Goal: Check status: Check status

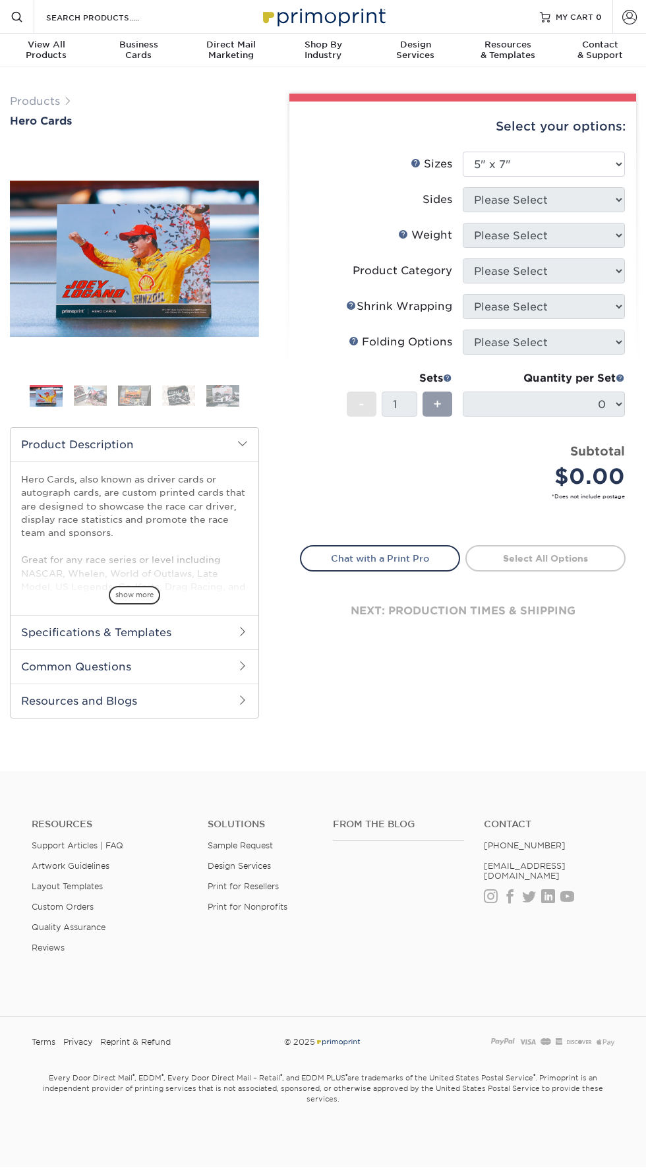
select select "5.00x7.00"
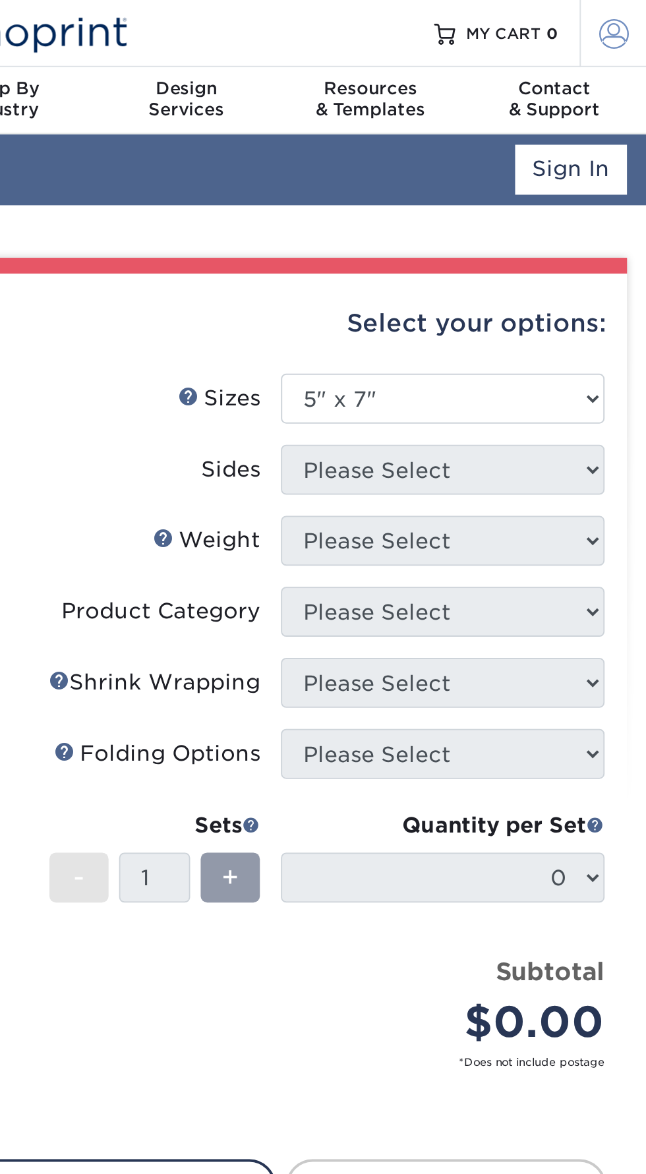
click at [625, 12] on span at bounding box center [629, 16] width 14 height 14
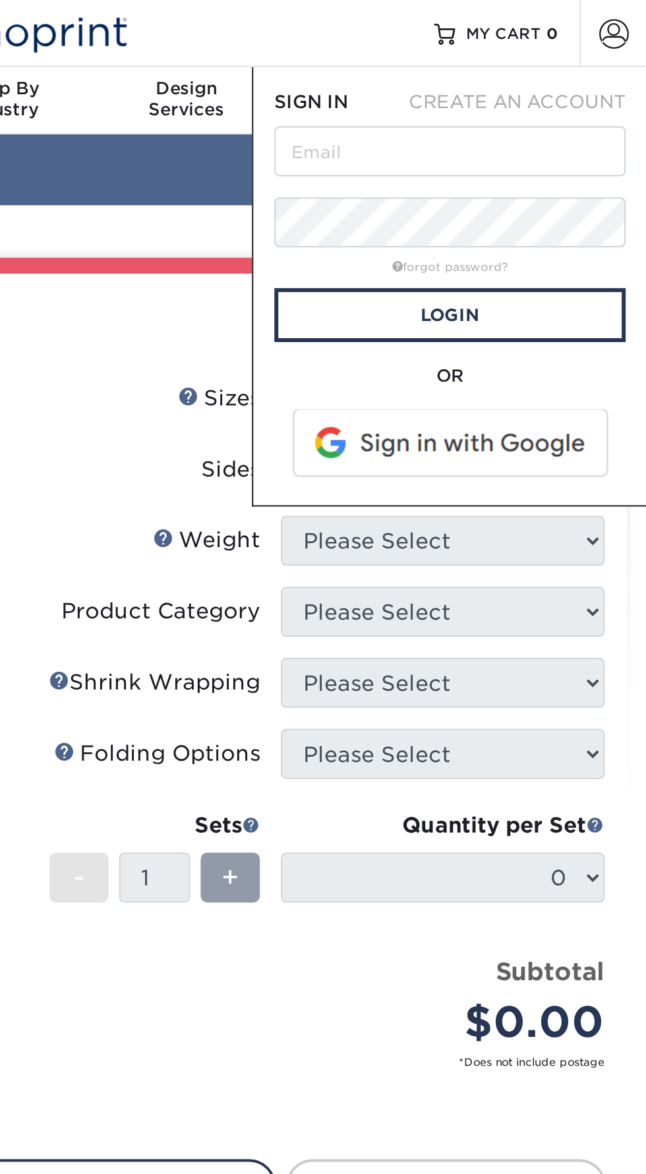
click at [587, 230] on span at bounding box center [549, 222] width 168 height 34
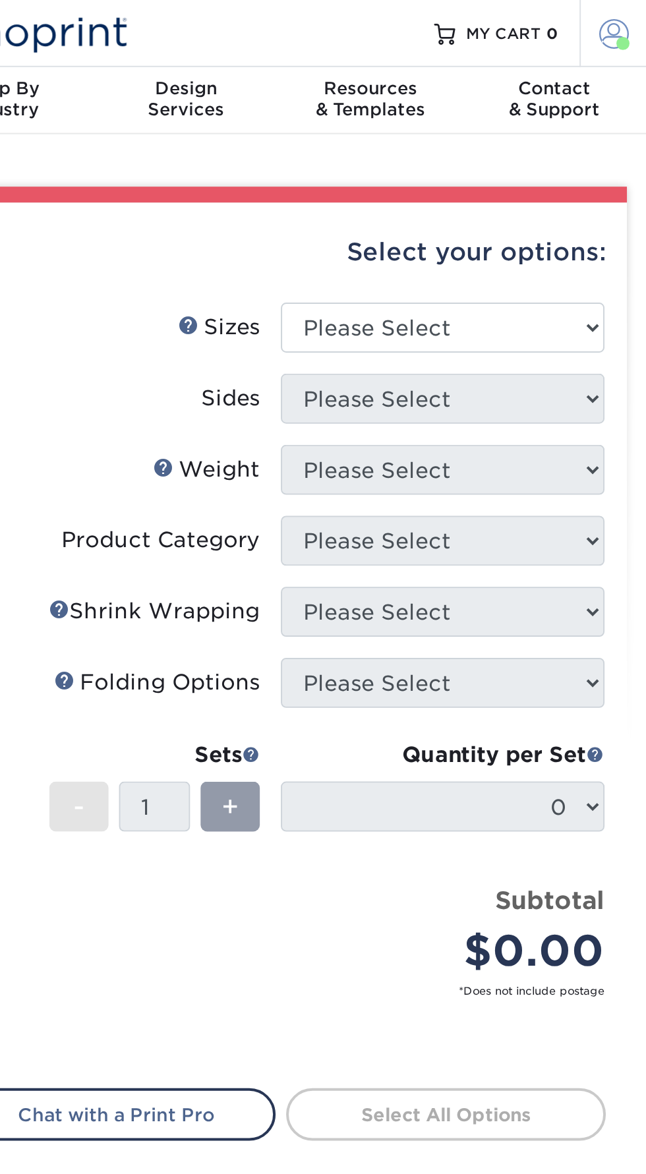
click at [627, 18] on span at bounding box center [629, 16] width 14 height 14
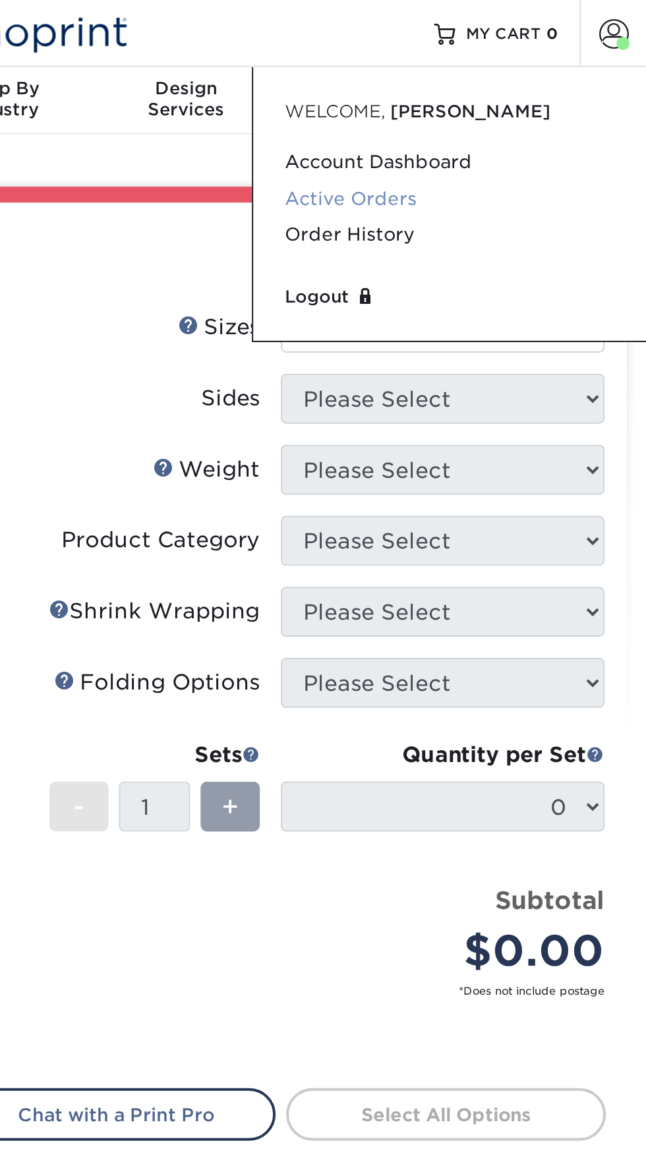
click at [518, 103] on link "Active Orders" at bounding box center [547, 100] width 165 height 18
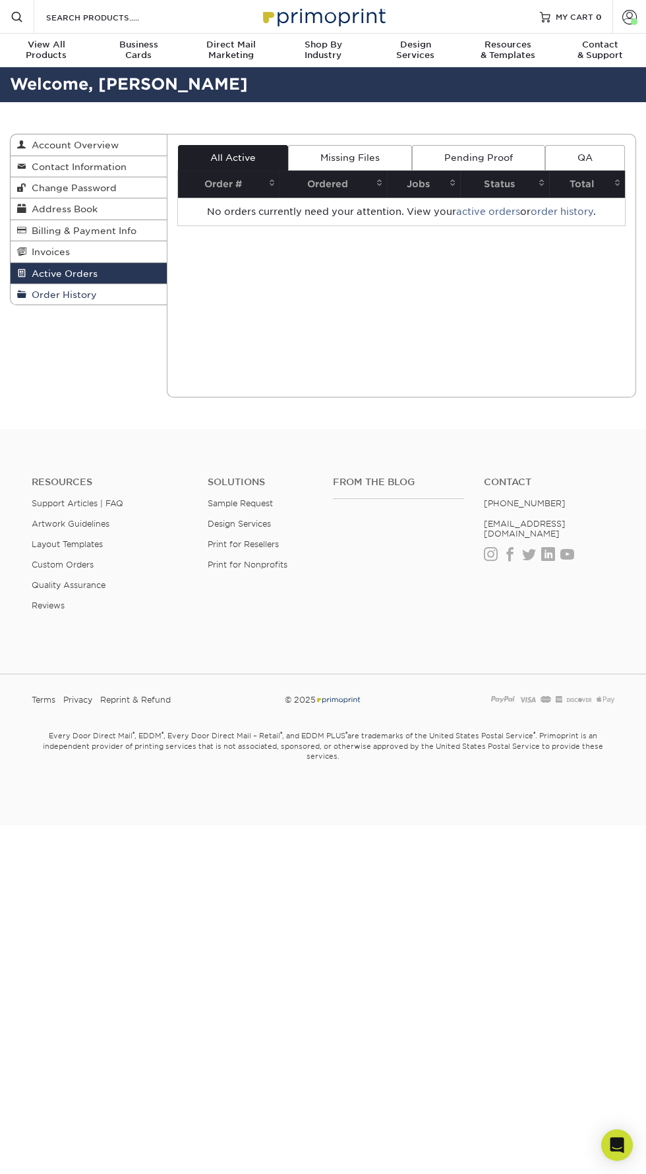
click at [124, 302] on link "Order History" at bounding box center [89, 294] width 156 height 20
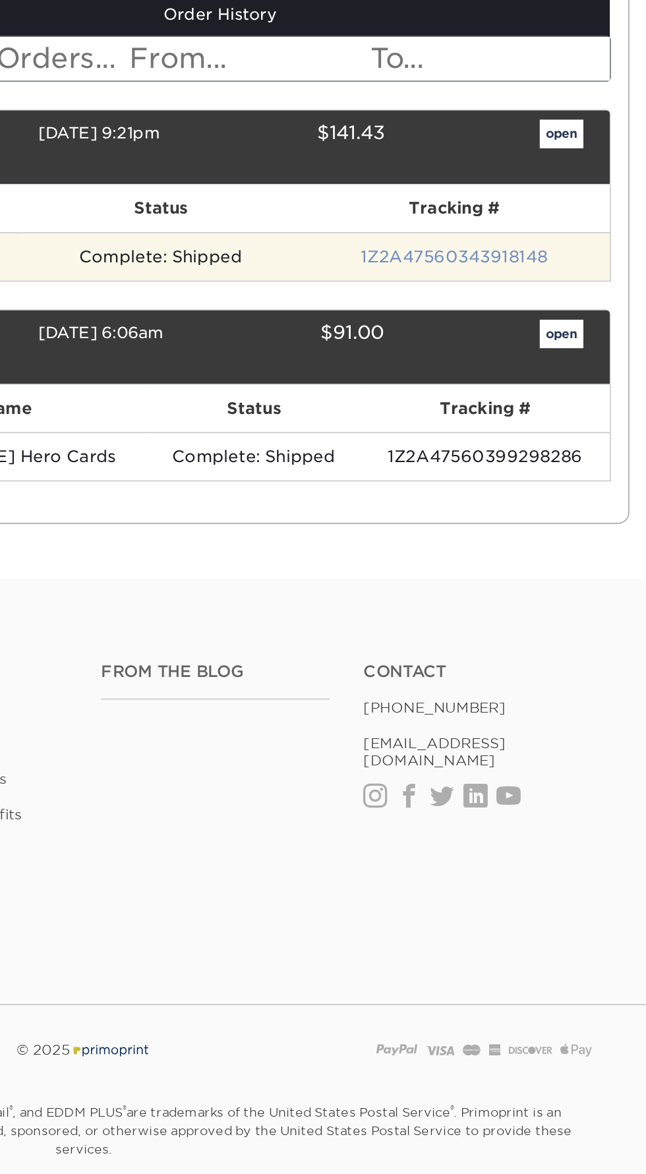
click at [550, 294] on link "1Z2A47560343918148" at bounding box center [535, 296] width 107 height 11
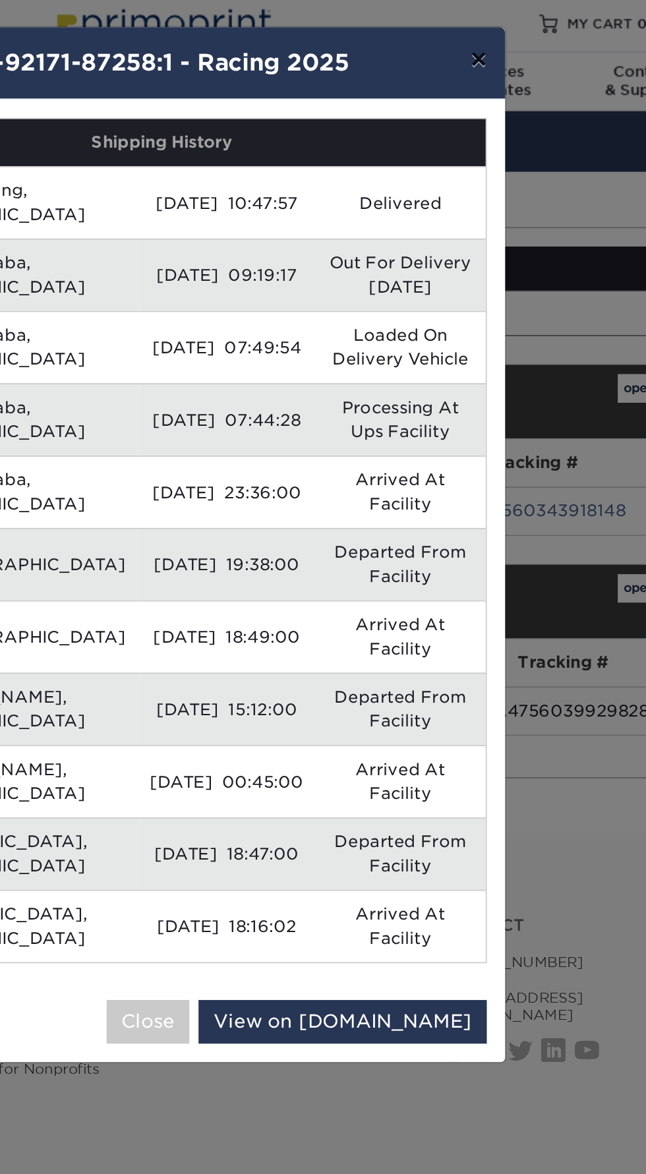
click at [514, 43] on button "×" at bounding box center [505, 37] width 30 height 37
